Goal: Navigation & Orientation: Find specific page/section

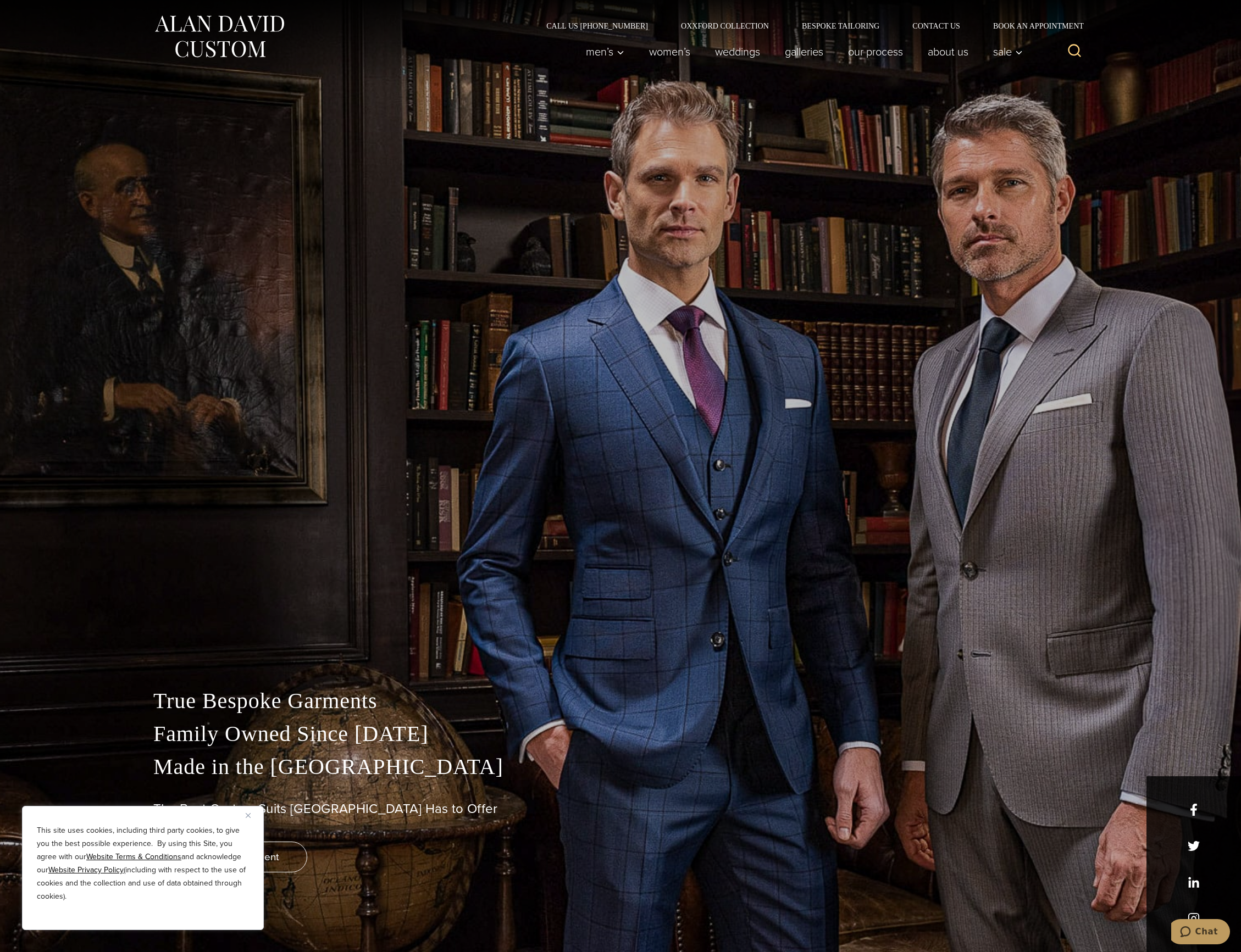
click at [248, 814] on img "Close" at bounding box center [248, 815] width 5 height 5
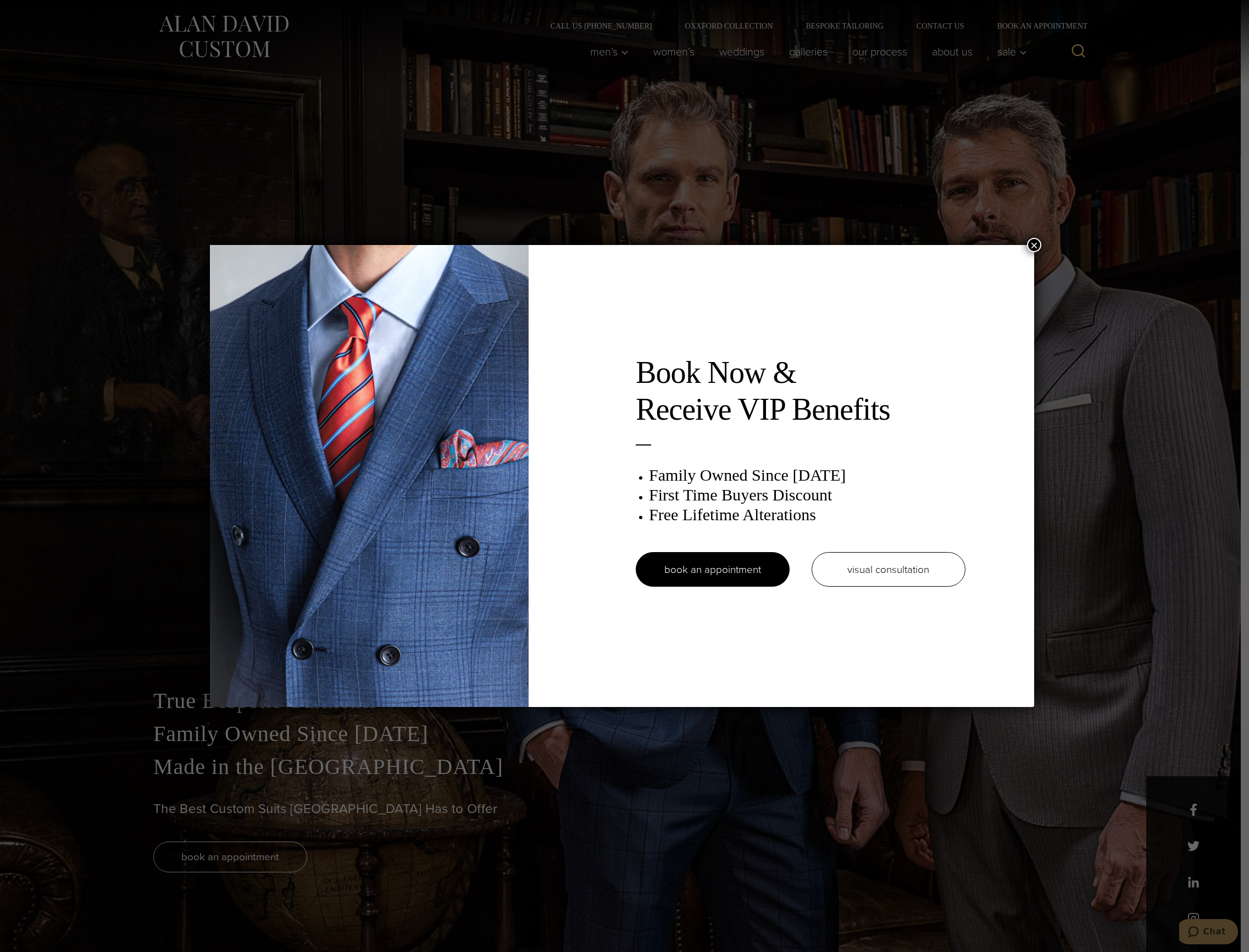
click at [671, 357] on h2 "Book Now & Receive VIP Benefits" at bounding box center [801, 391] width 330 height 73
click at [1034, 247] on button "×" at bounding box center [1034, 245] width 14 height 14
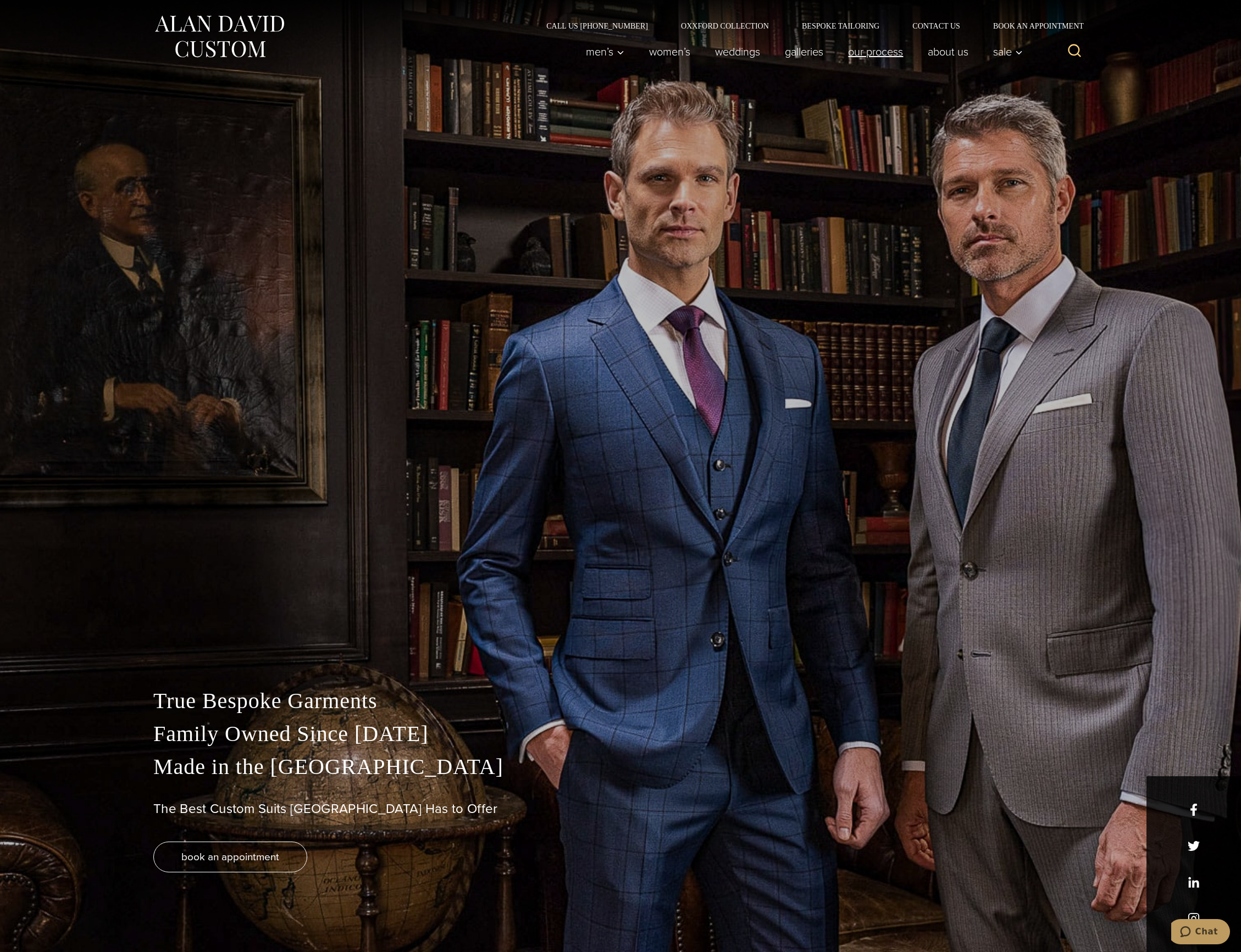
click at [866, 58] on link "Our Process" at bounding box center [875, 51] width 80 height 22
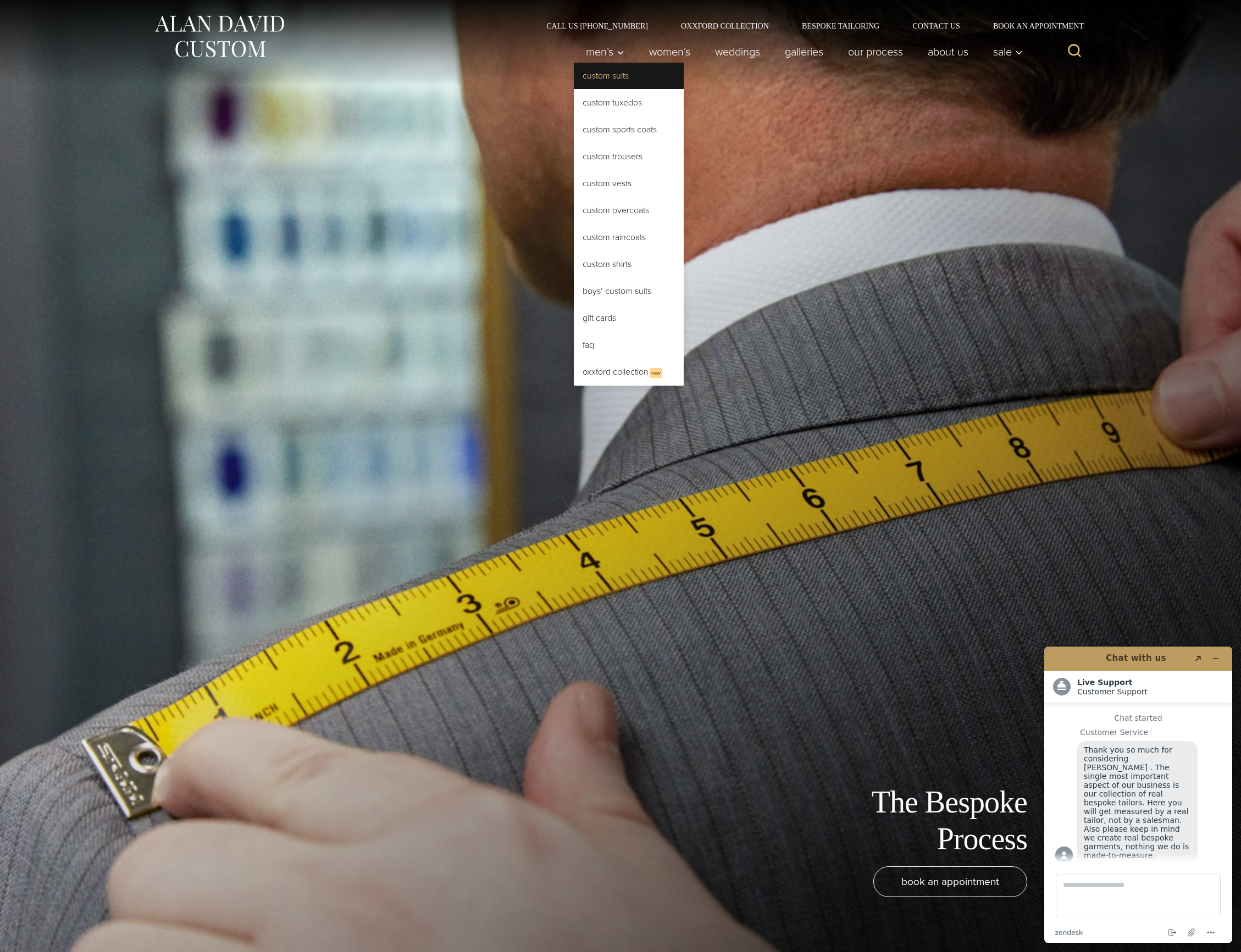
click at [601, 79] on link "Custom Suits" at bounding box center [629, 76] width 110 height 26
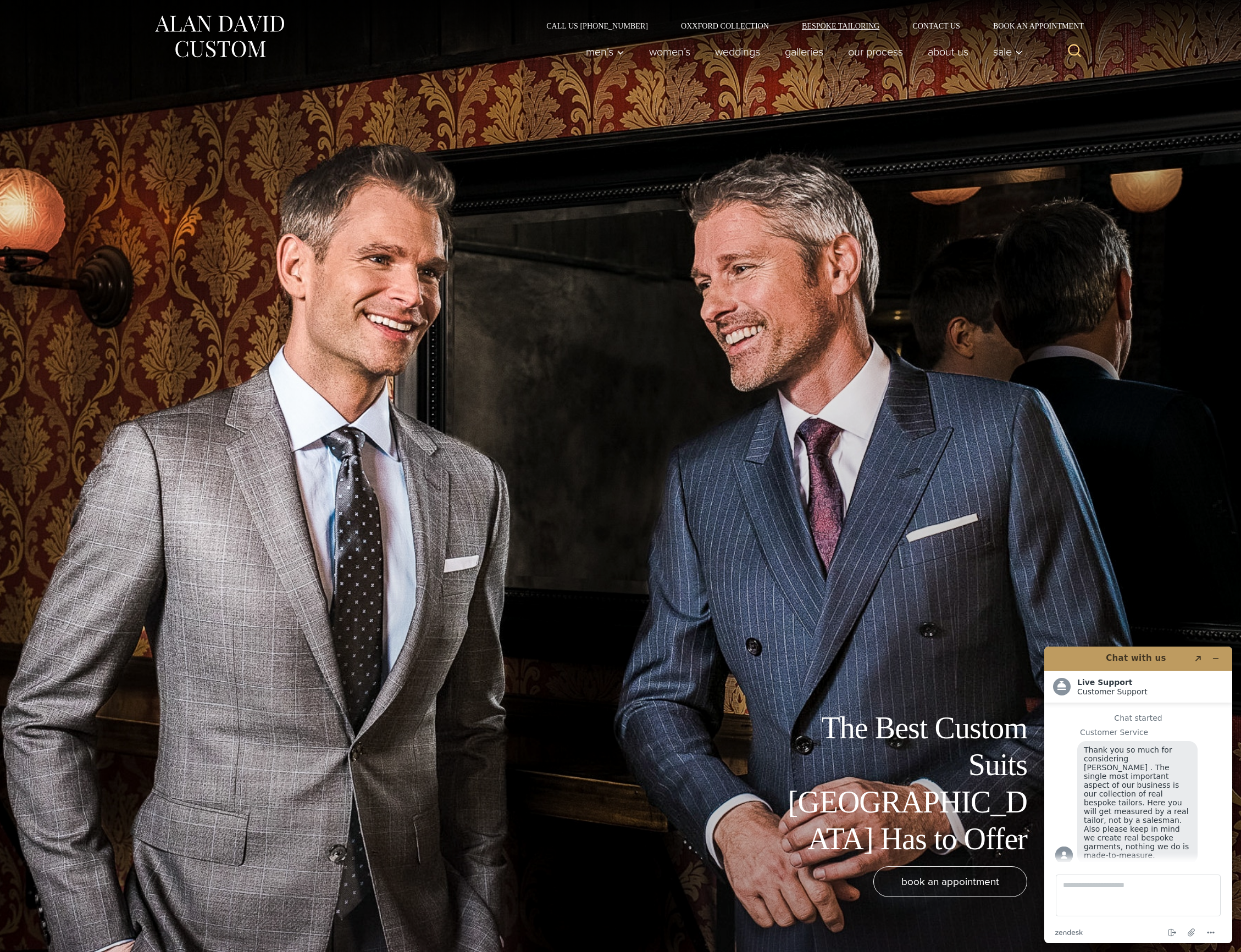
click at [846, 27] on link "Bespoke Tailoring" at bounding box center [840, 26] width 111 height 7
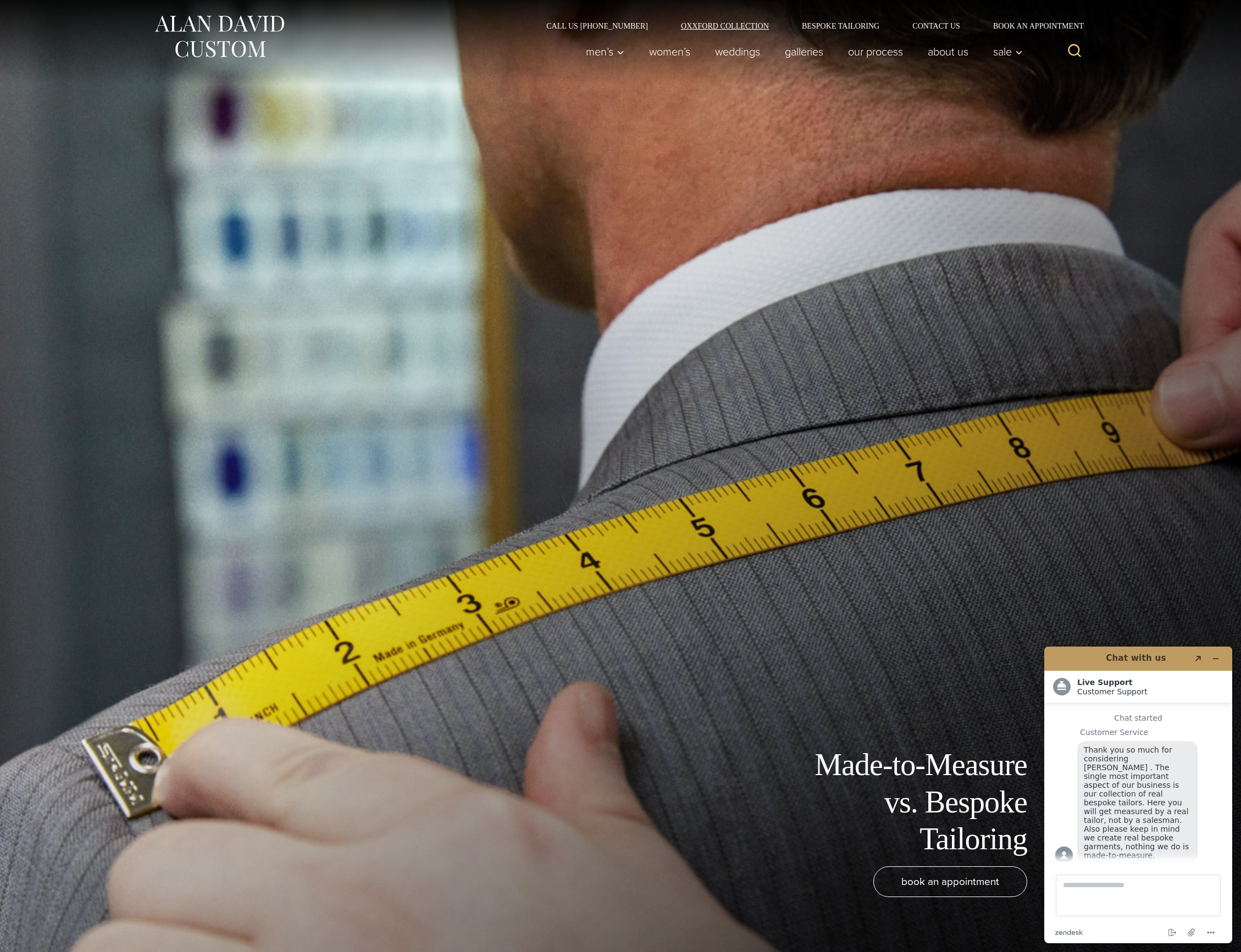
click at [745, 25] on link "Oxxford Collection" at bounding box center [724, 26] width 121 height 7
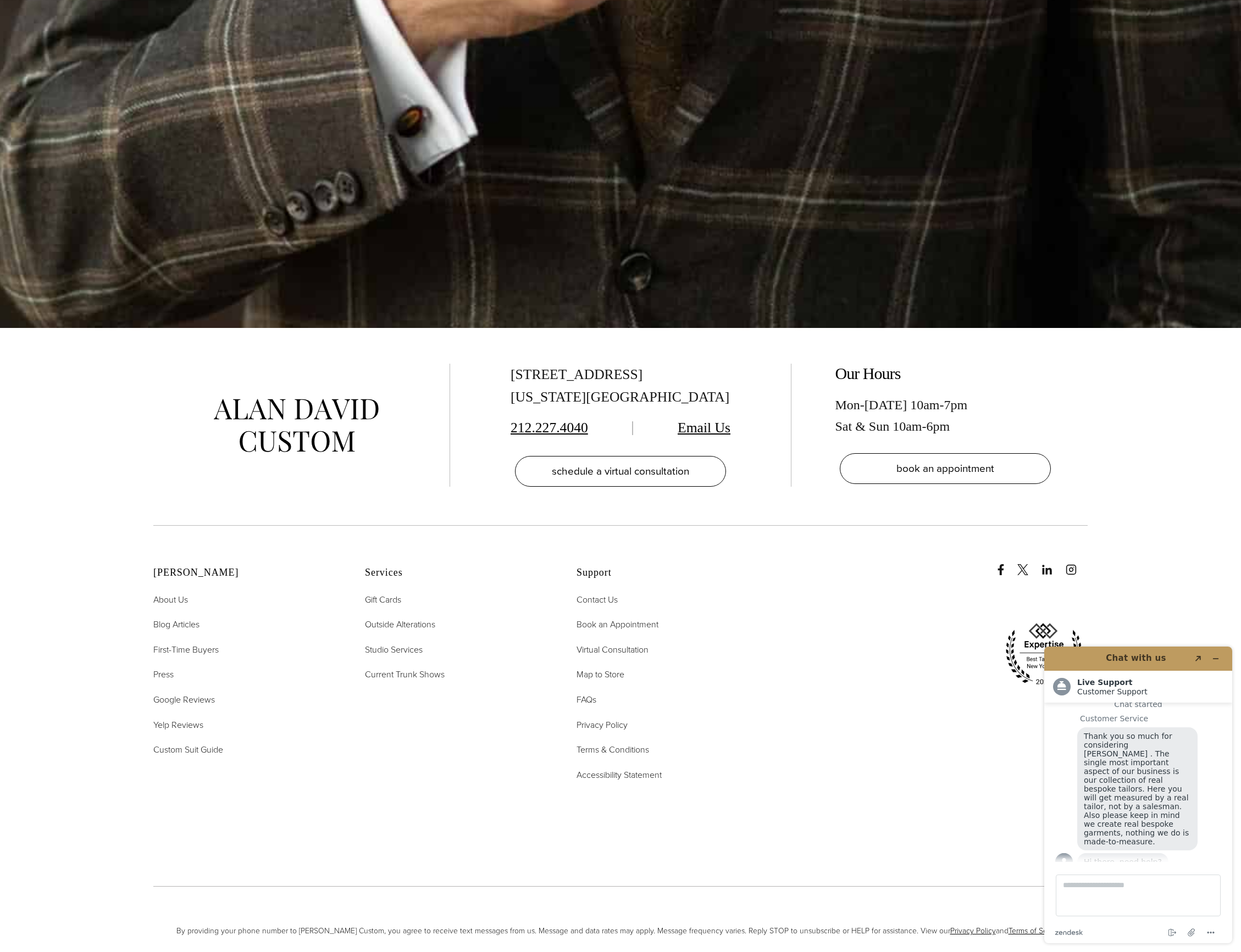
scroll to position [5169, 0]
